Goal: Task Accomplishment & Management: Use online tool/utility

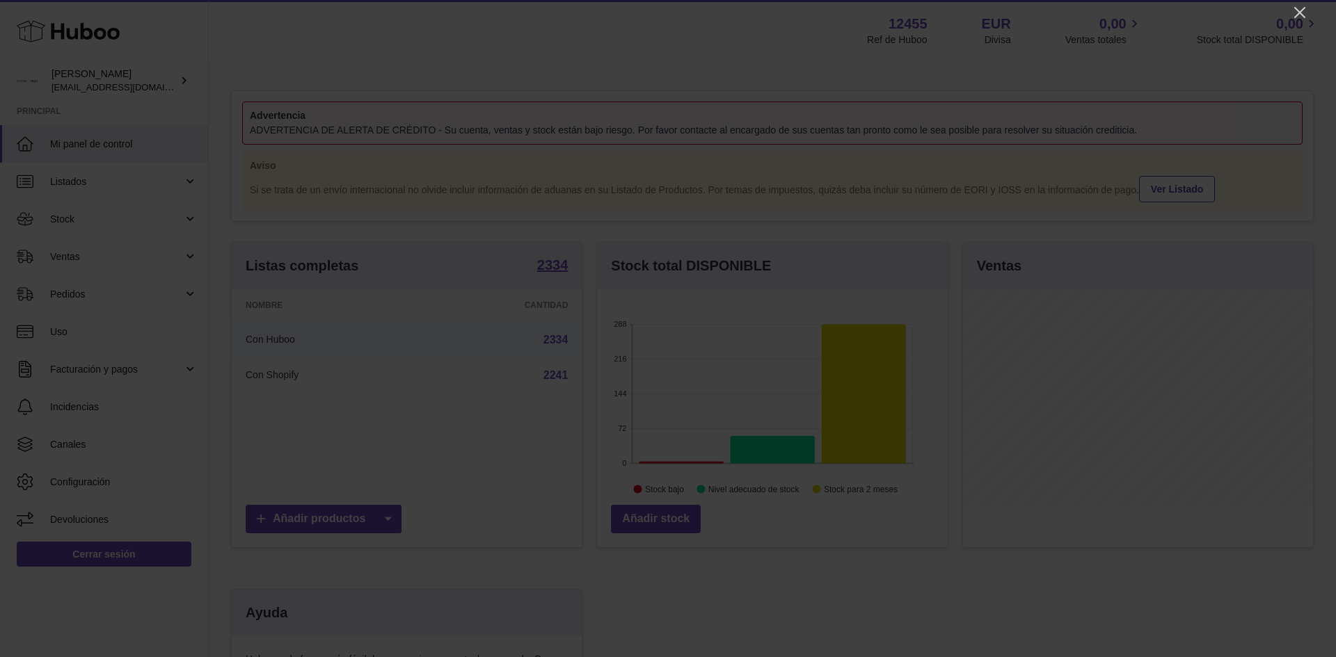
scroll to position [217, 351]
click at [1298, 8] on icon "Close" at bounding box center [1299, 12] width 17 height 17
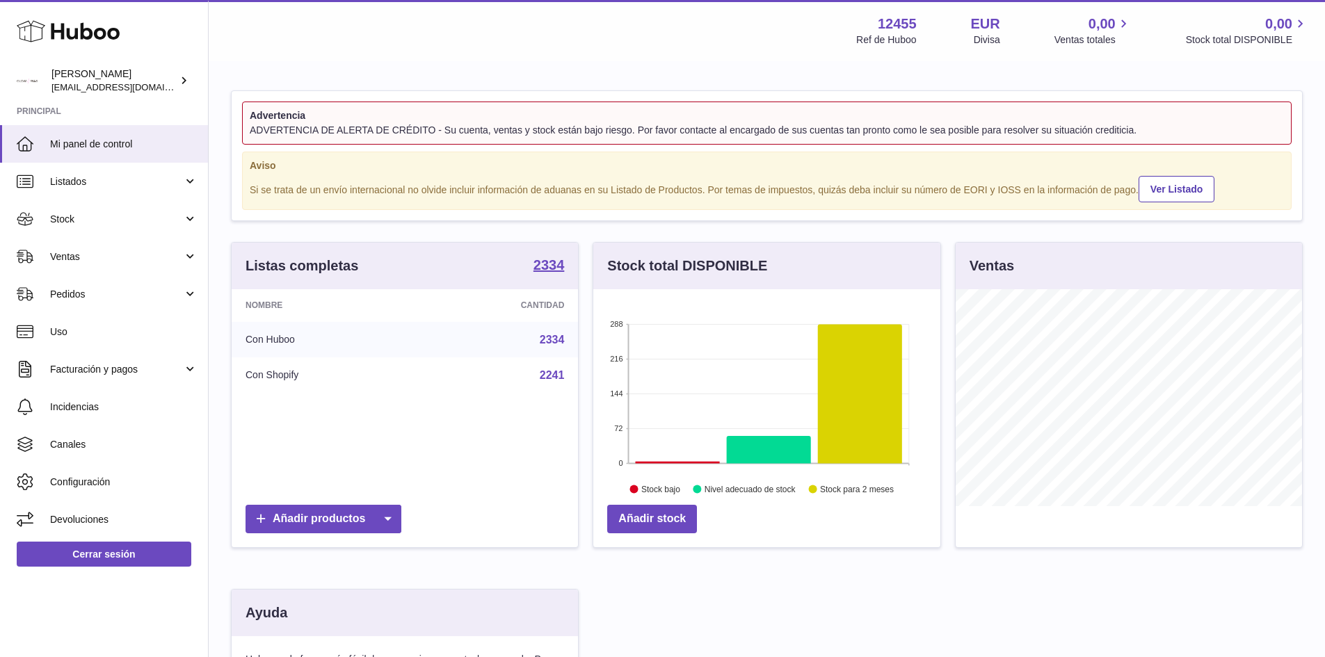
scroll to position [695543, 695413]
click at [124, 267] on link "Ventas" at bounding box center [104, 257] width 208 height 38
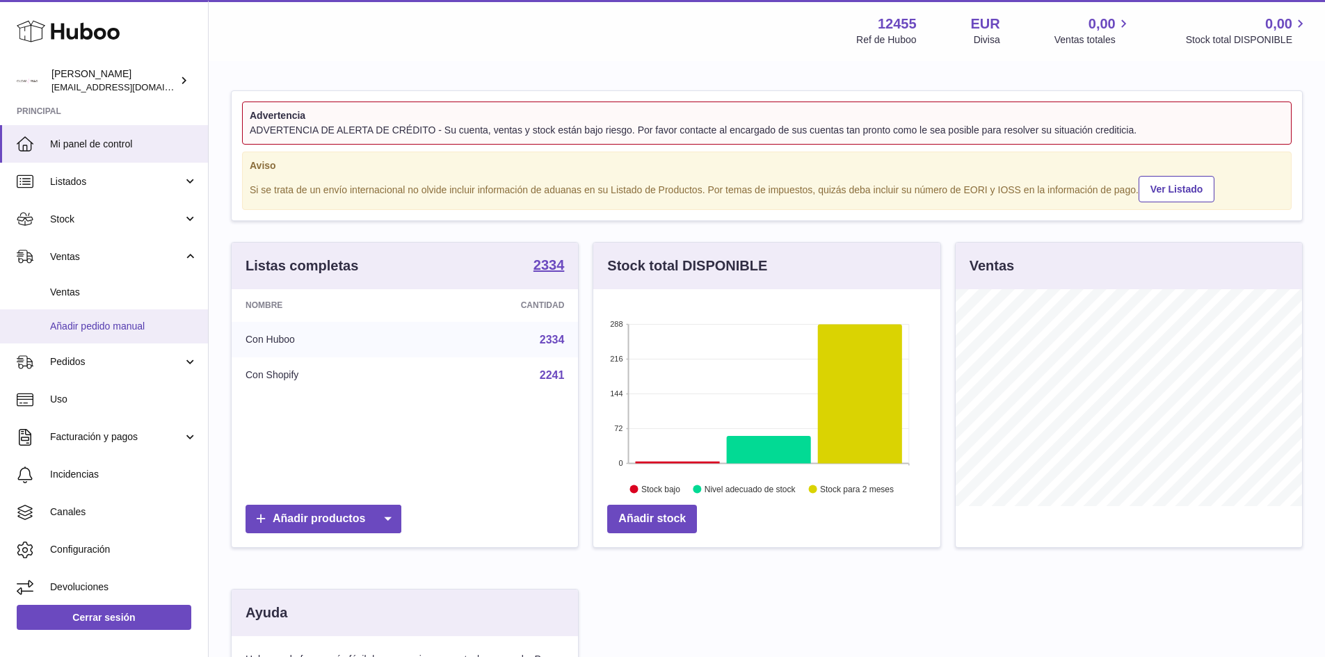
click at [90, 323] on span "Añadir pedido manual" at bounding box center [124, 326] width 148 height 13
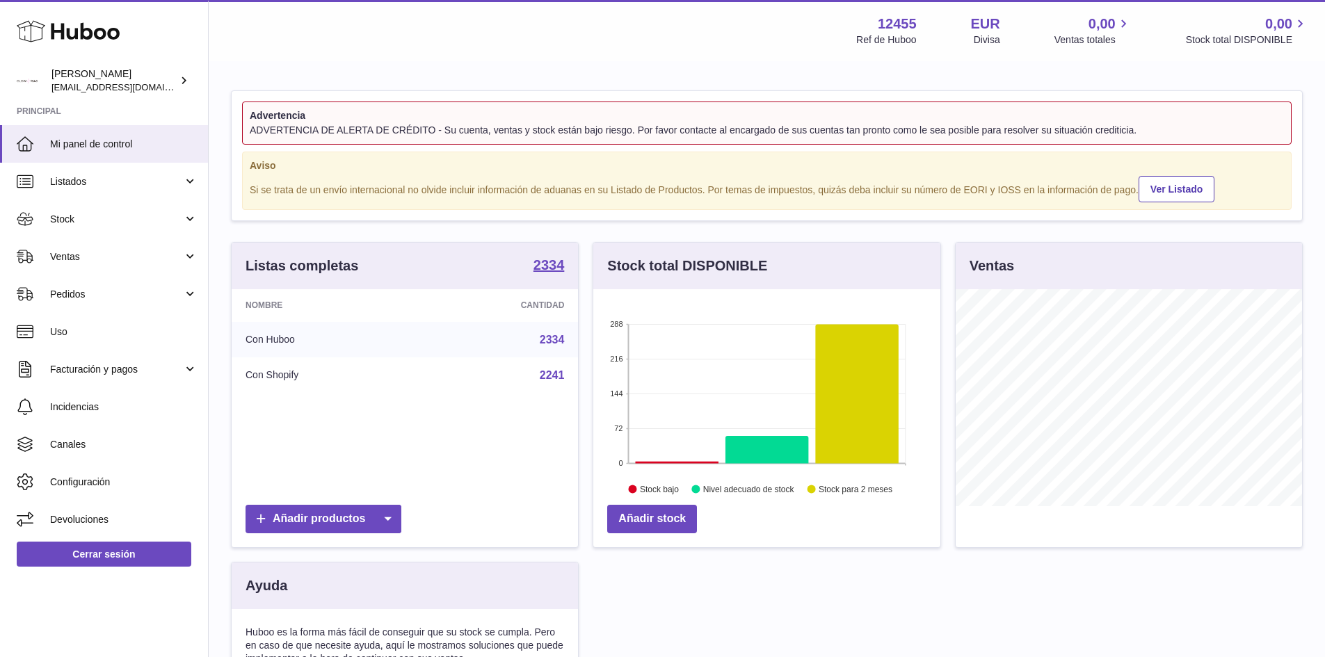
scroll to position [217, 347]
click at [118, 221] on span "Stock" at bounding box center [116, 219] width 133 height 13
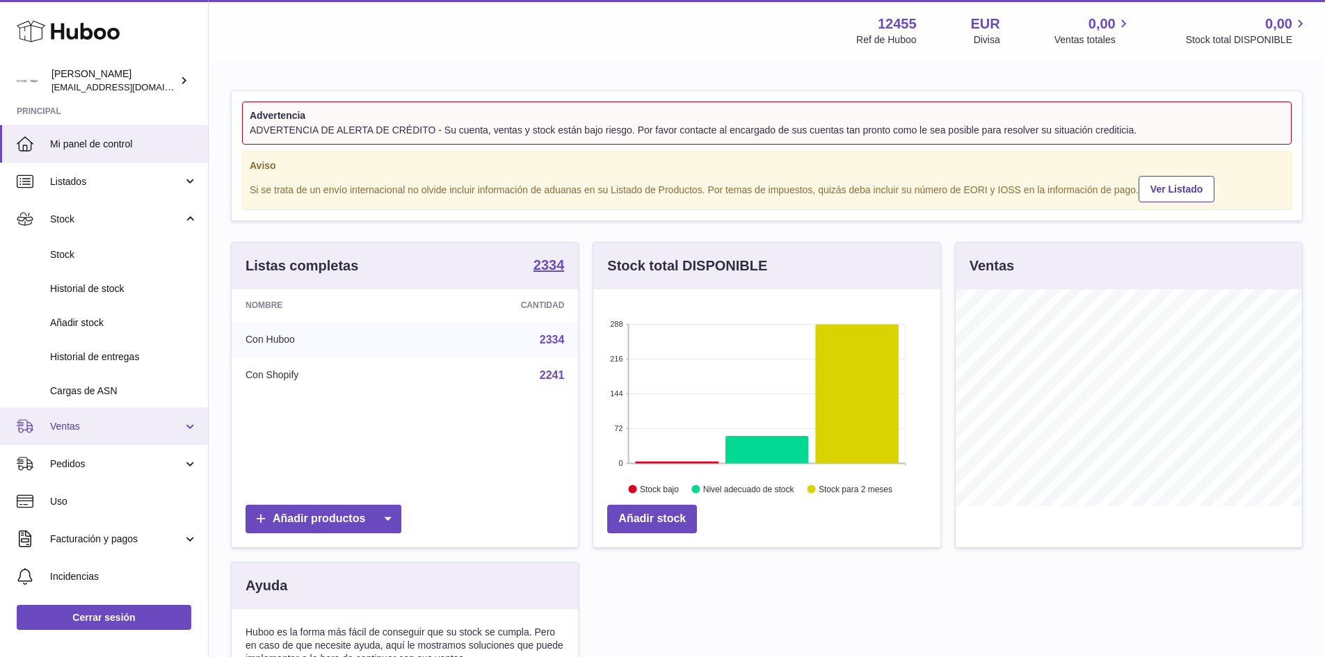
click at [86, 422] on span "Ventas" at bounding box center [116, 426] width 133 height 13
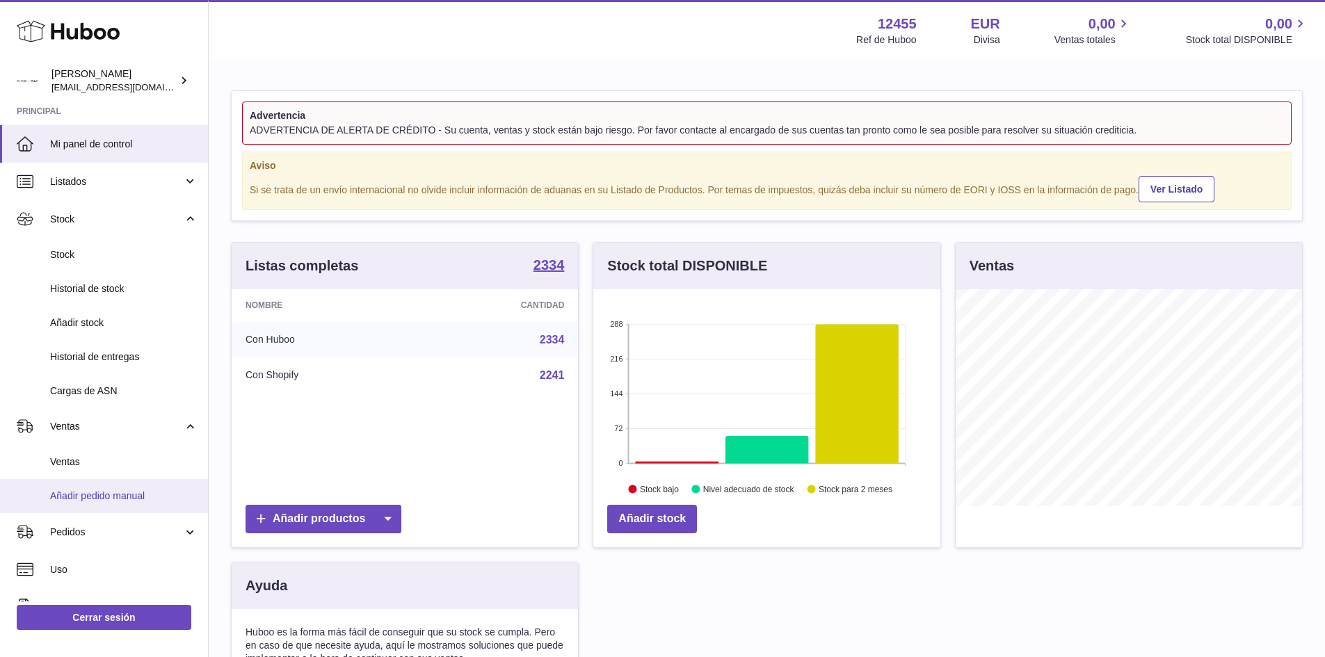
click at [97, 497] on span "Añadir pedido manual" at bounding box center [124, 496] width 148 height 13
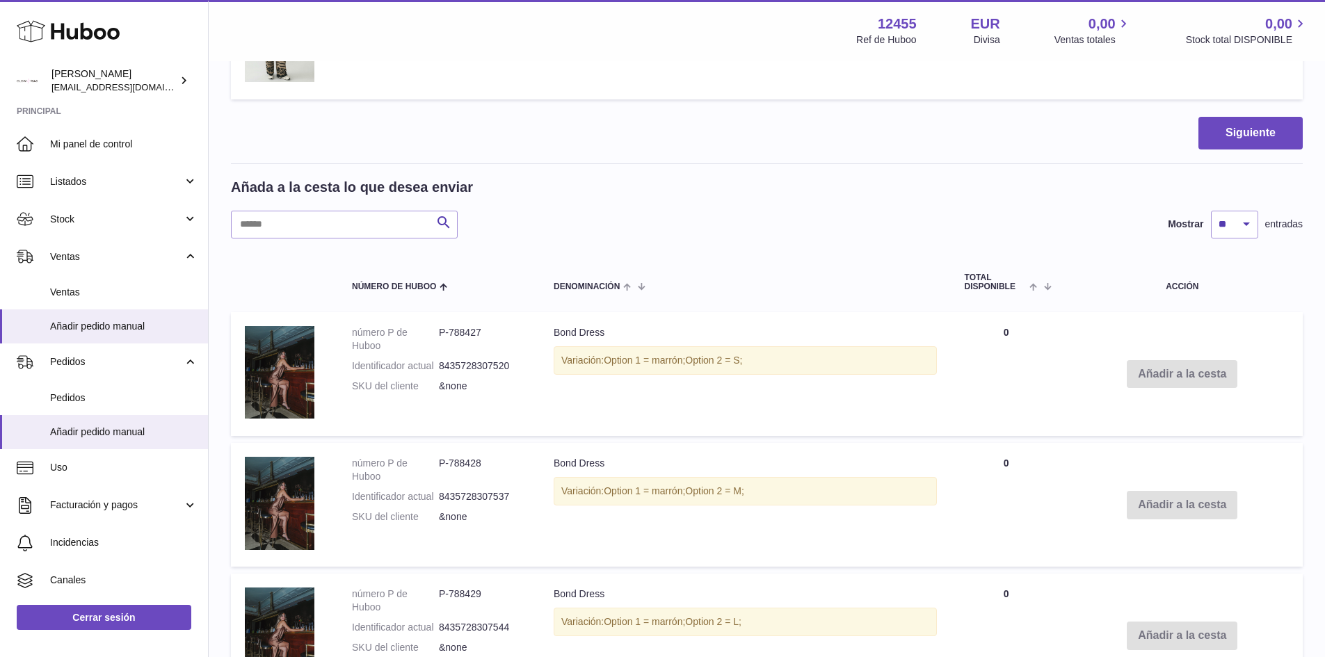
scroll to position [487, 0]
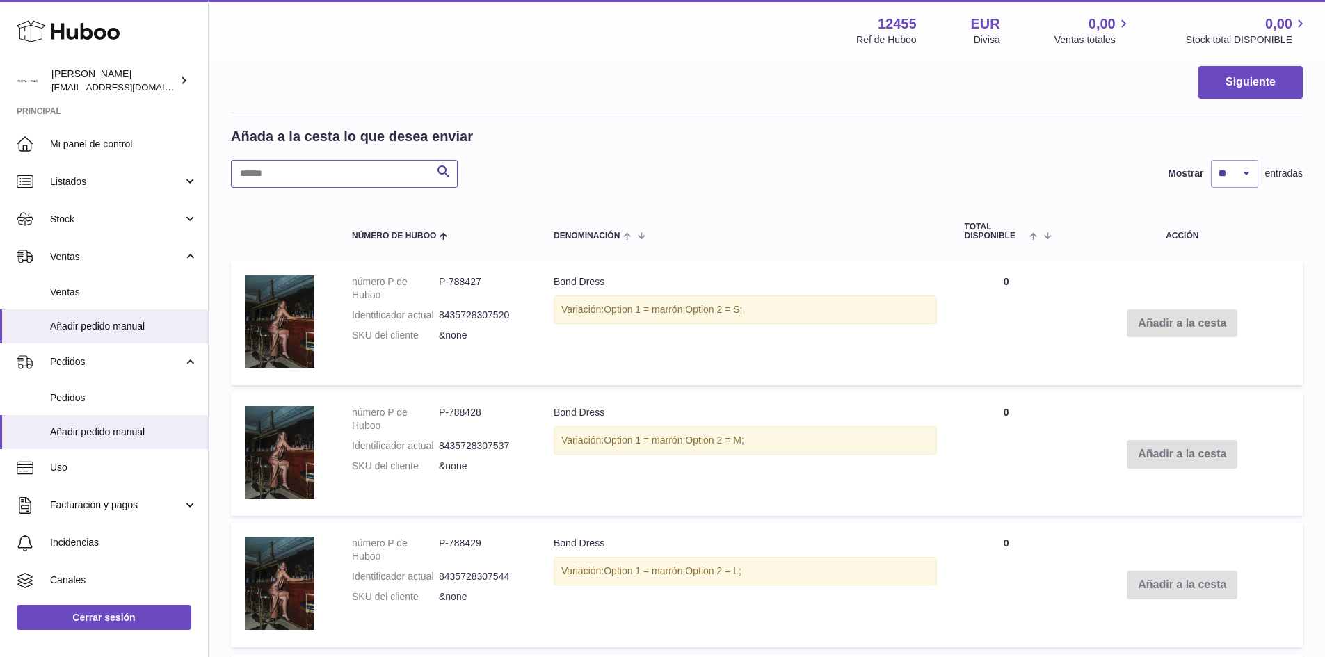
click at [358, 166] on input "text" at bounding box center [344, 174] width 227 height 28
type input "****"
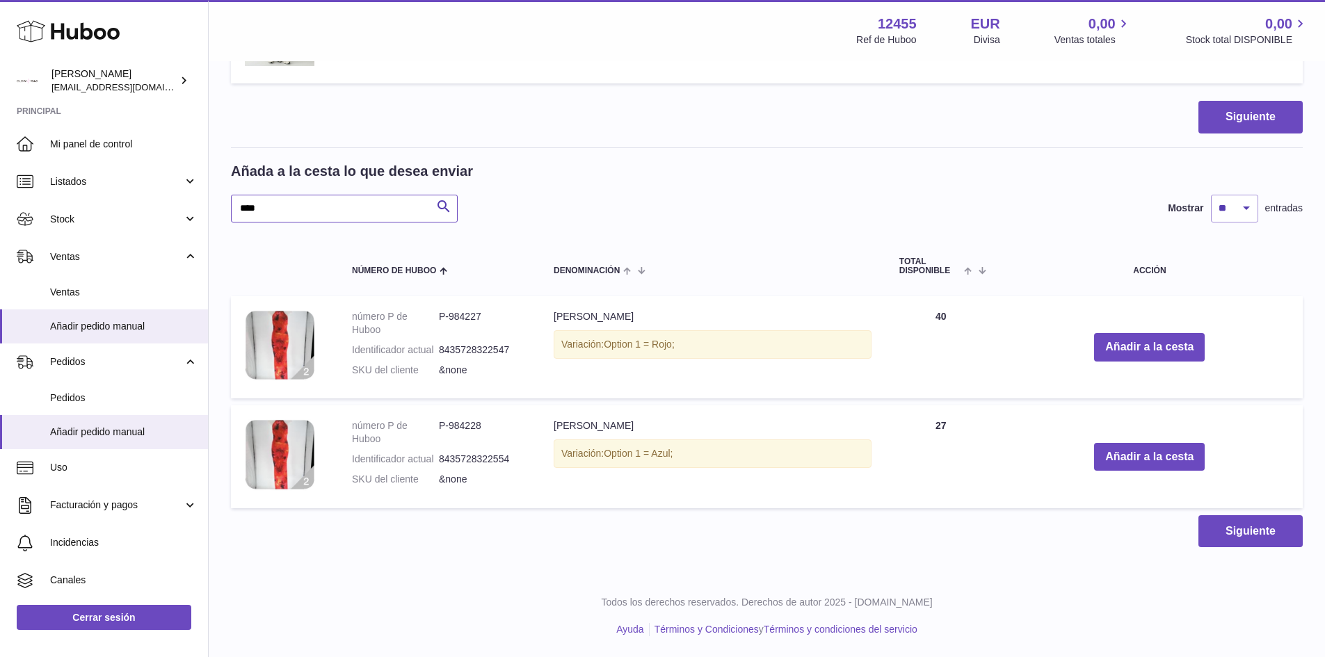
scroll to position [452, 0]
click at [1147, 344] on button "Añadir a la cesta" at bounding box center [1149, 347] width 111 height 29
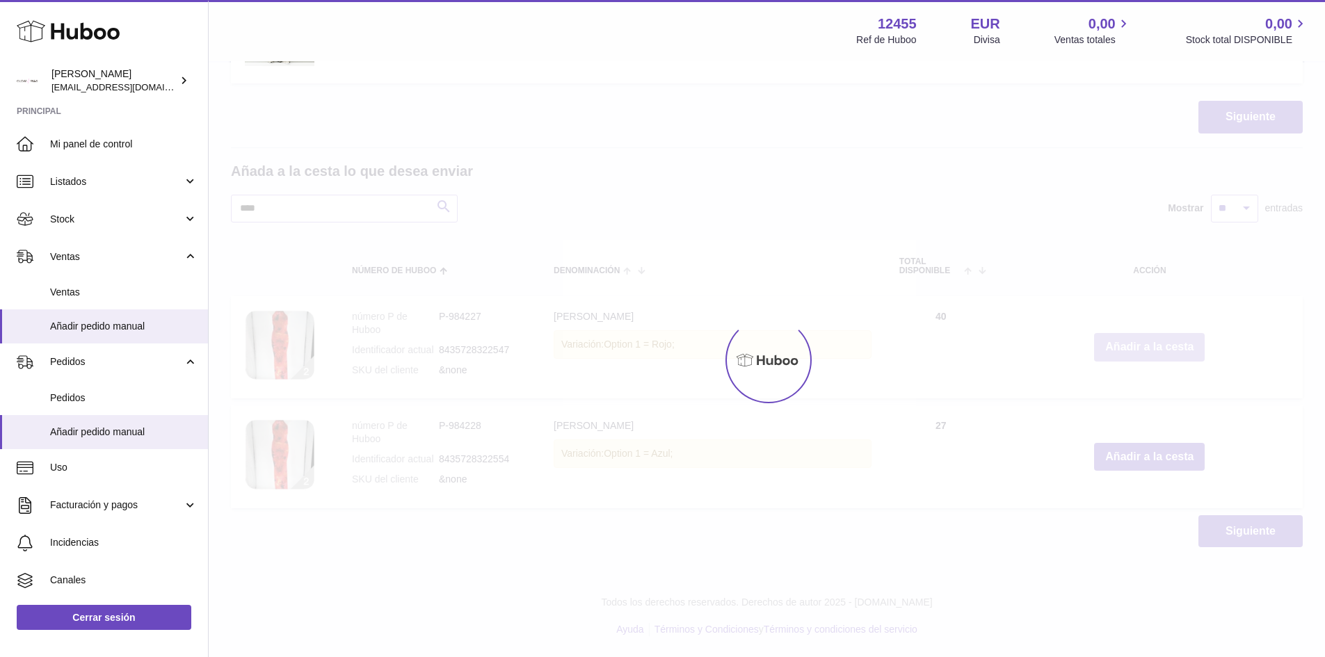
scroll to position [561, 0]
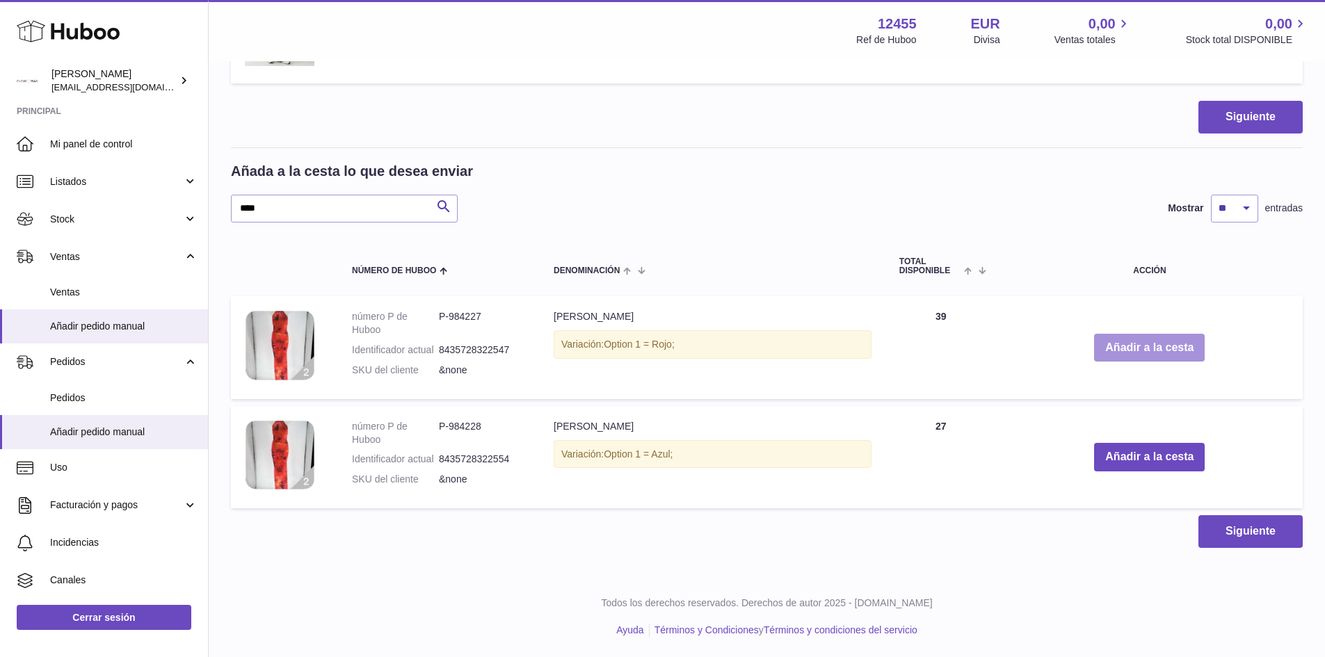
click at [1165, 344] on button "Añadir a la cesta" at bounding box center [1149, 348] width 111 height 29
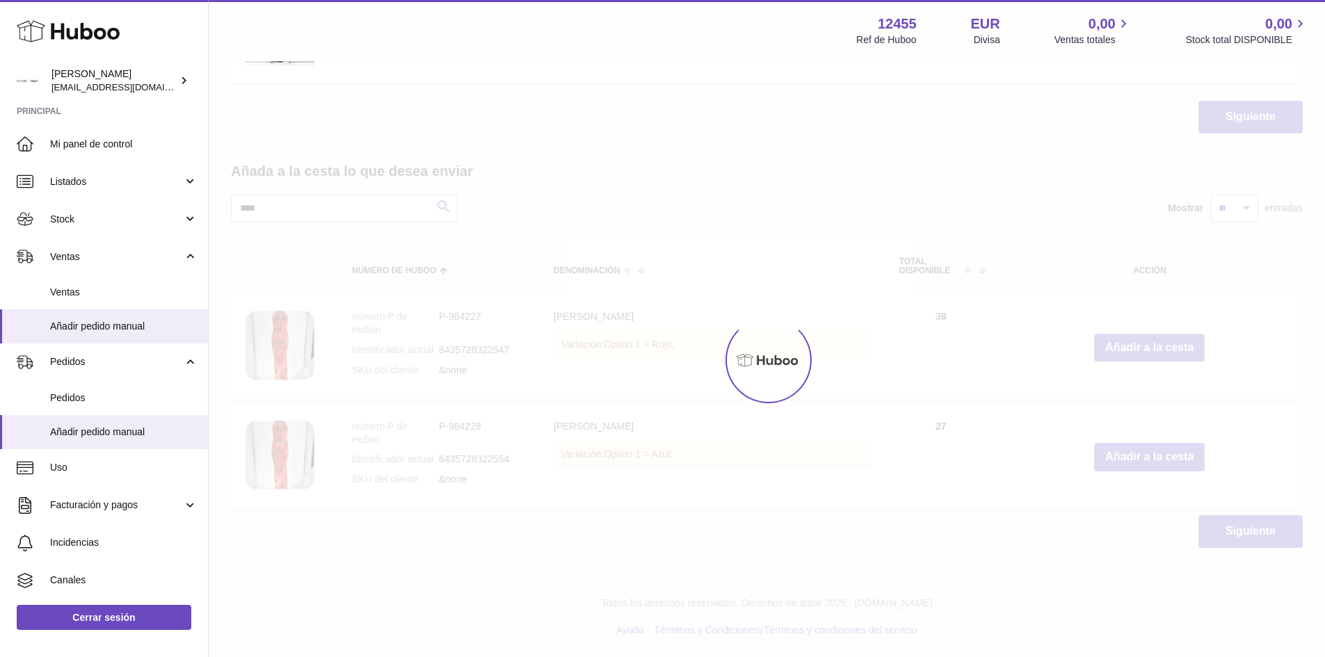
click at [1165, 344] on div "Menú Huboo 12455 Ref de Huboo EUR Divisa 0,00 Ventas totales 0,00 Stock total D…" at bounding box center [767, 8] width 1117 height 1138
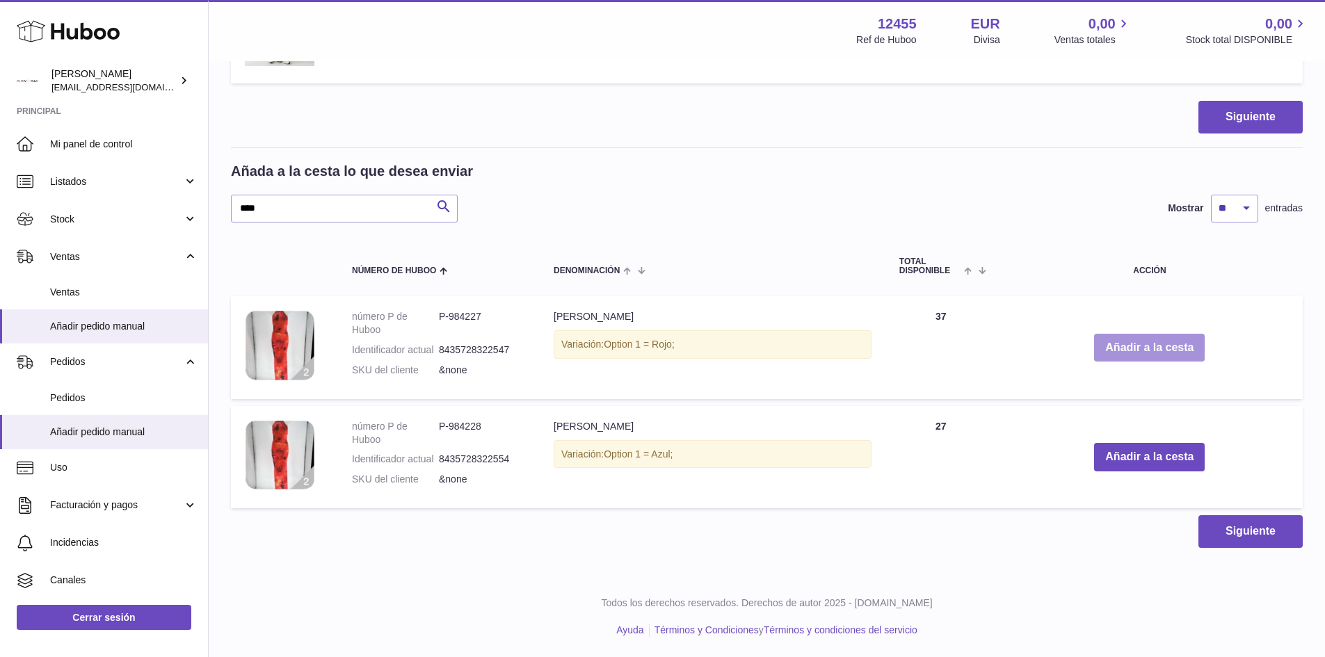
click at [1165, 344] on button "Añadir a la cesta" at bounding box center [1149, 348] width 111 height 29
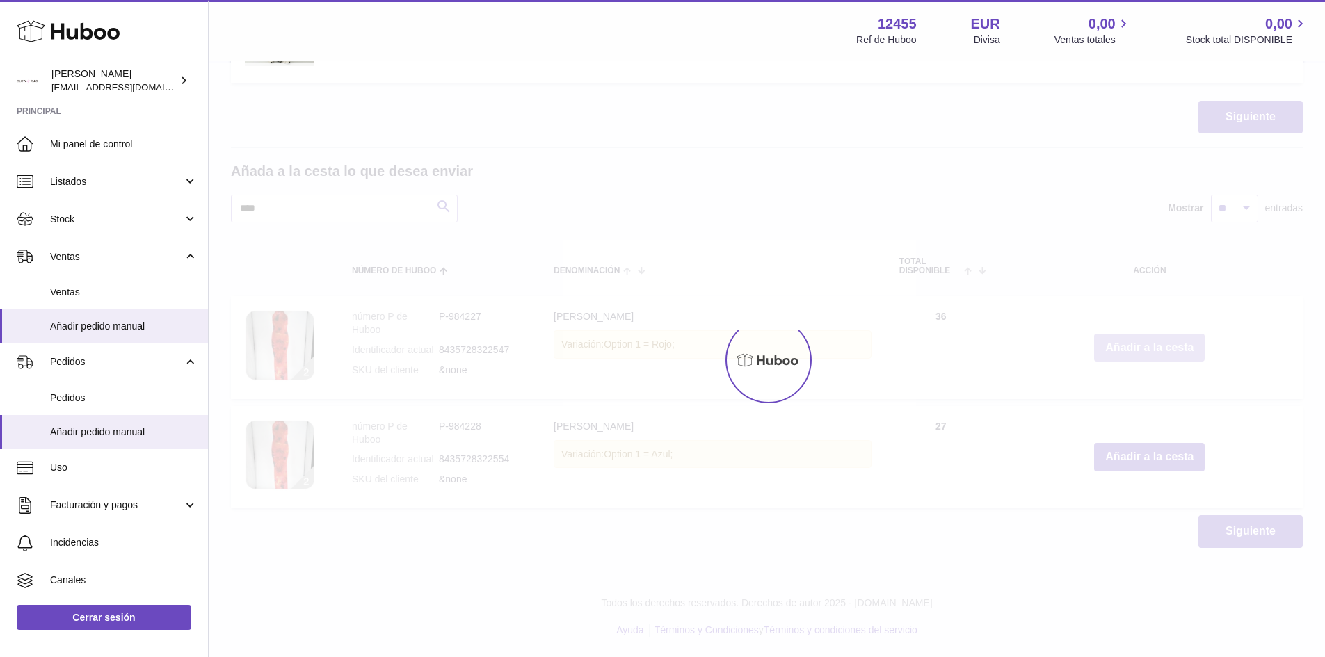
type input "*"
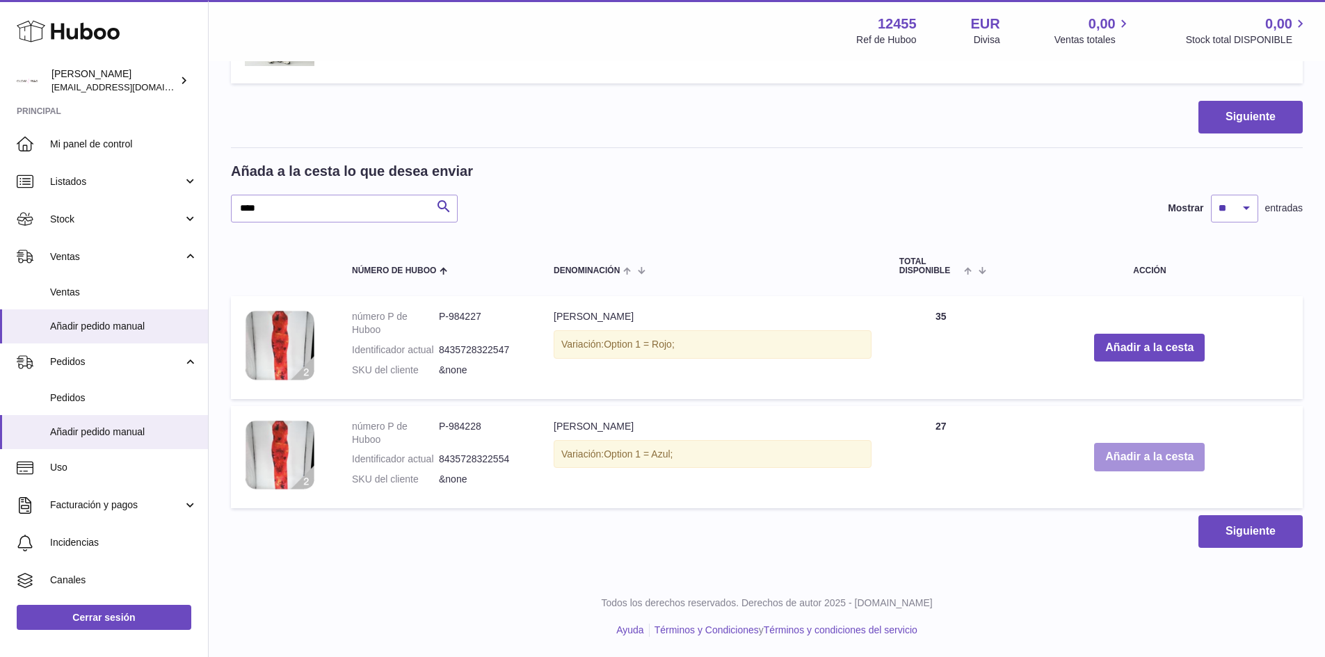
click at [1158, 461] on button "Añadir a la cesta" at bounding box center [1149, 457] width 111 height 29
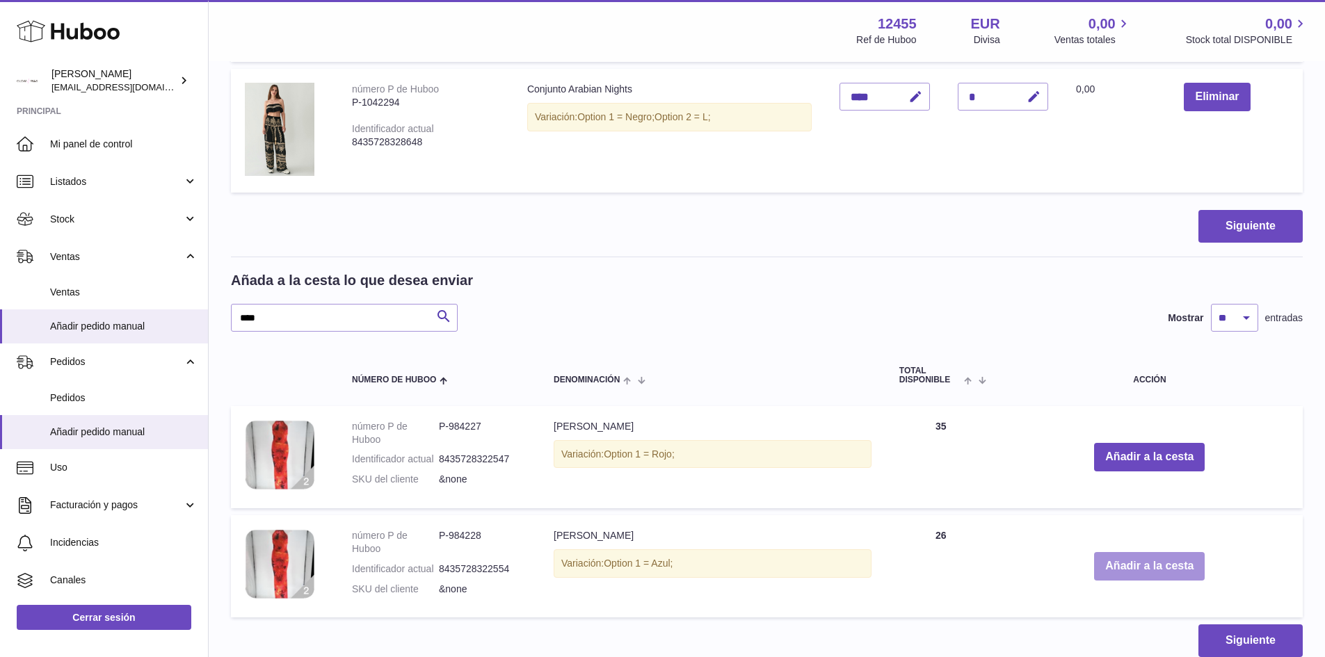
scroll to position [671, 0]
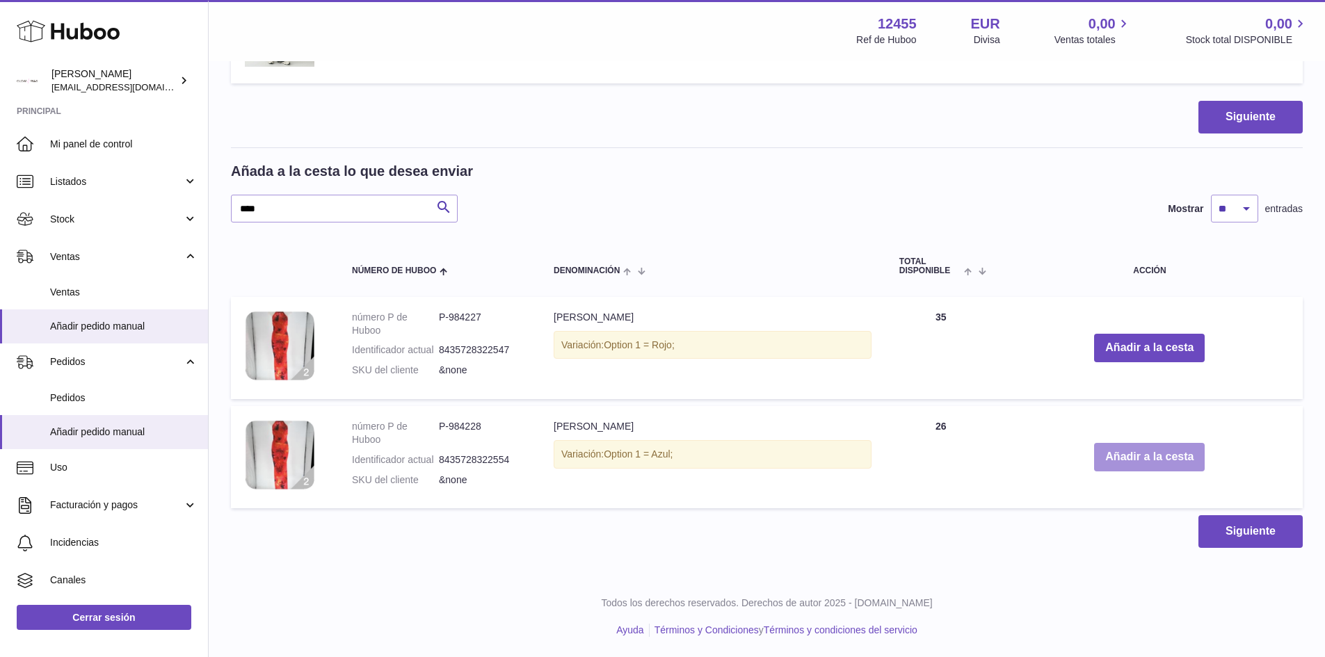
click at [1158, 461] on button "Añadir a la cesta" at bounding box center [1149, 457] width 111 height 29
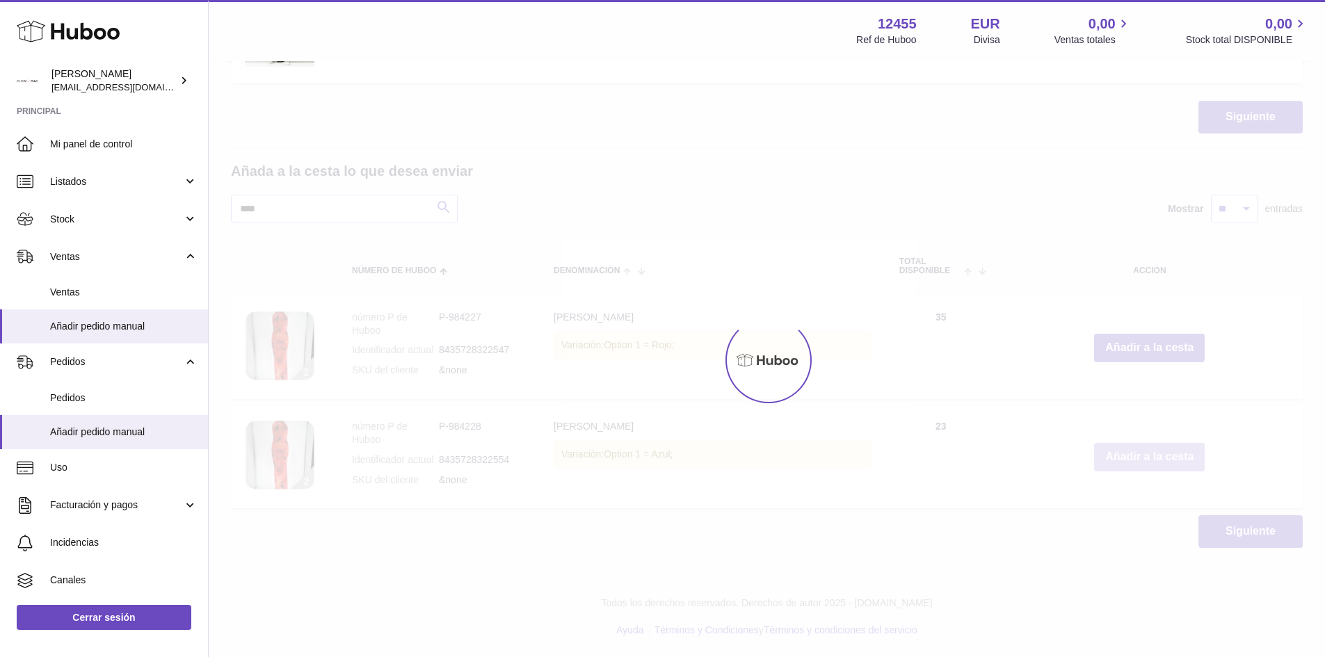
type input "*"
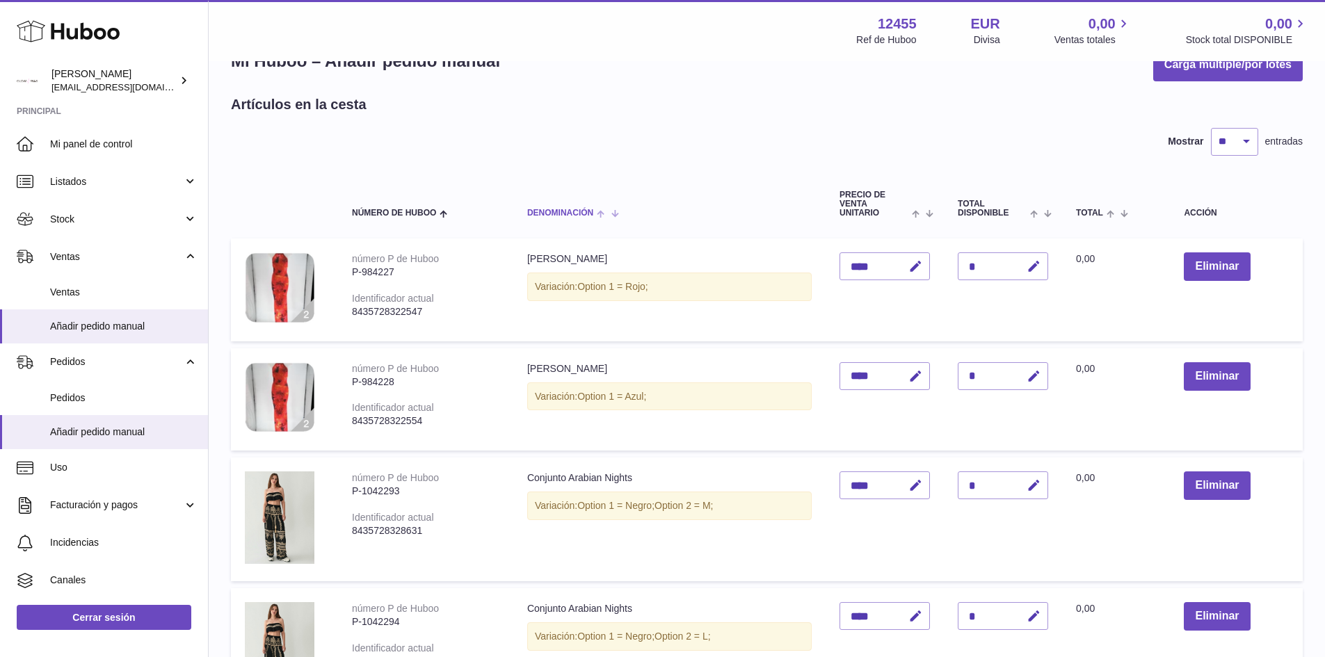
scroll to position [0, 0]
